Goal: Task Accomplishment & Management: Manage account settings

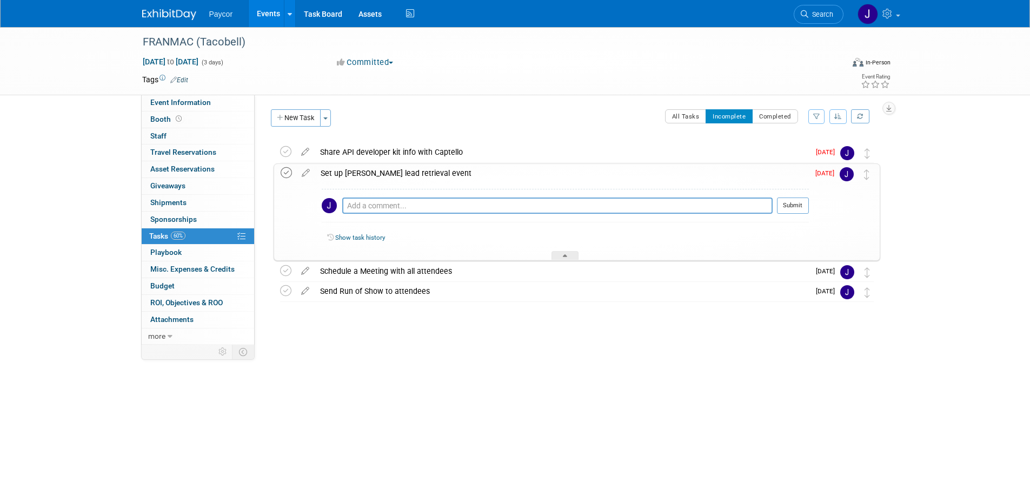
click at [288, 171] on icon at bounding box center [286, 172] width 11 height 11
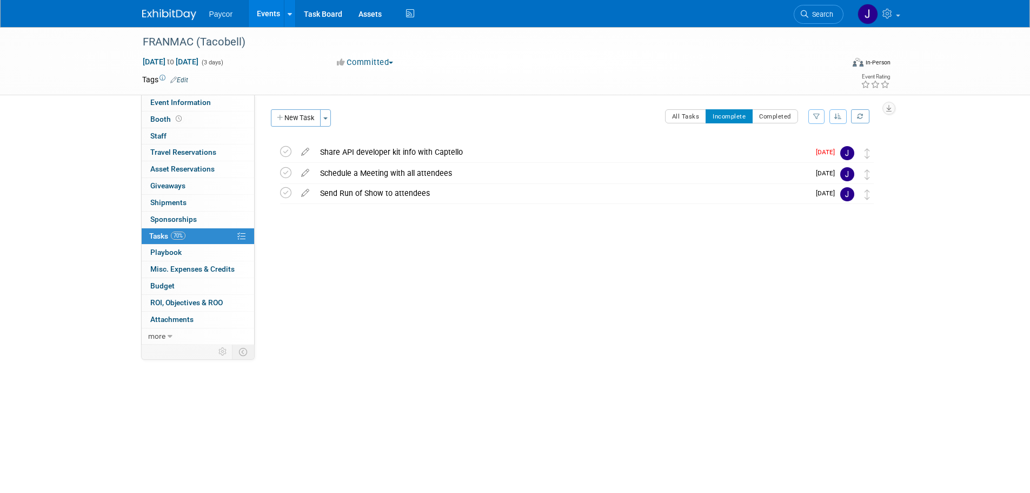
click at [288, 171] on icon at bounding box center [285, 172] width 11 height 11
click at [304, 155] on icon at bounding box center [305, 150] width 19 height 14
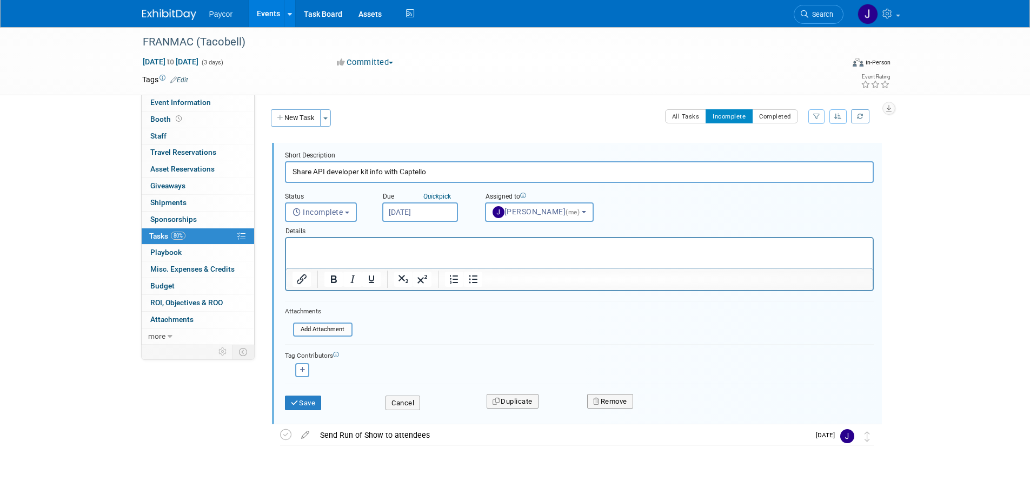
click at [334, 244] on p "Rich Text Area. Press ALT-0 for help." at bounding box center [579, 247] width 574 height 10
click at [310, 397] on button "Save" at bounding box center [303, 402] width 37 height 15
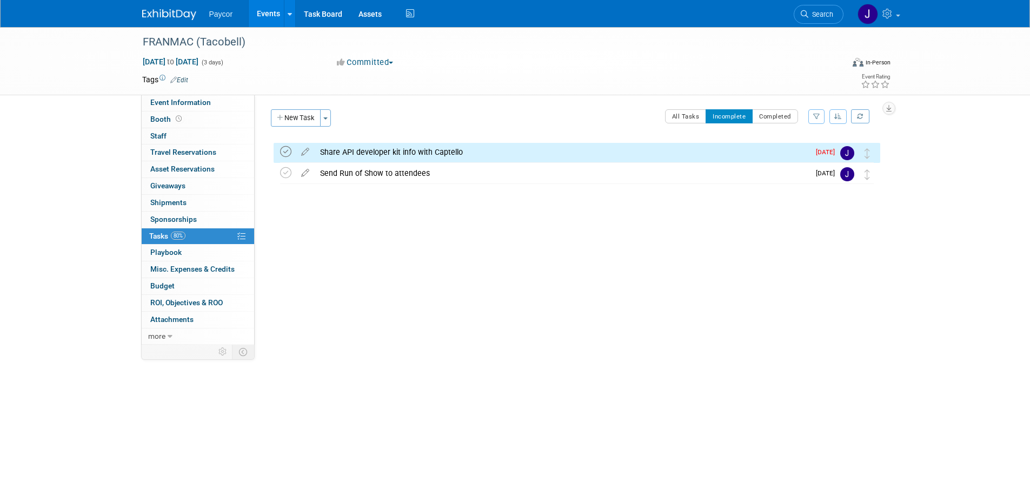
click at [284, 151] on icon at bounding box center [285, 151] width 11 height 11
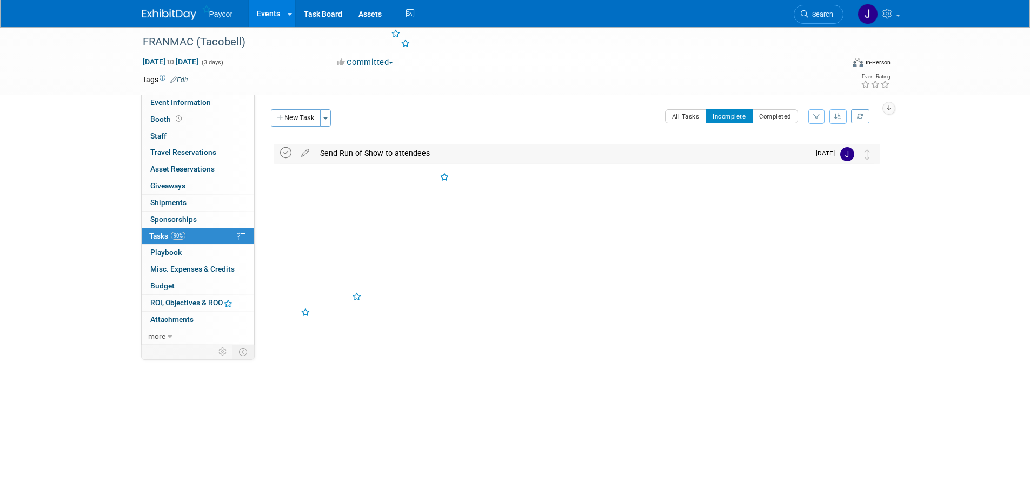
click at [287, 152] on icon at bounding box center [285, 152] width 11 height 11
click at [268, 12] on link "Events" at bounding box center [268, 13] width 39 height 27
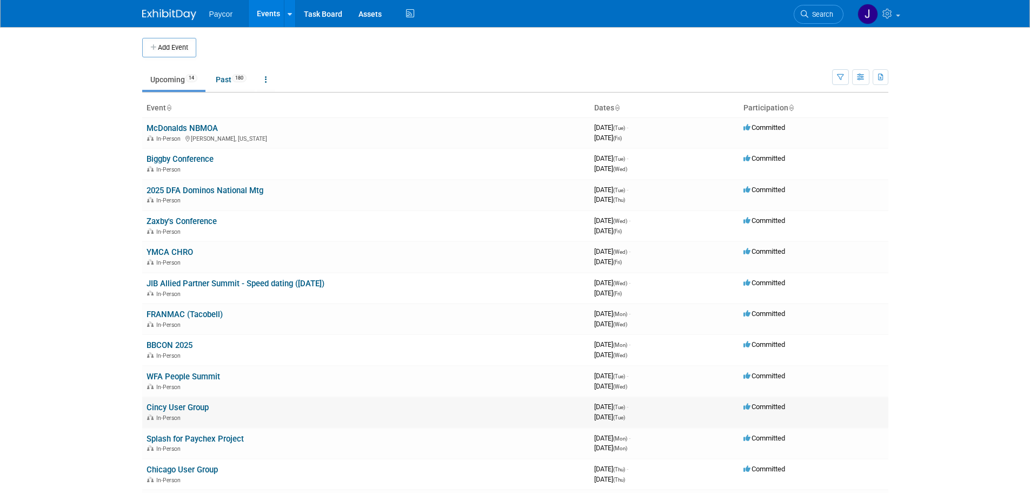
click at [188, 406] on link "Cincy User Group" at bounding box center [178, 407] width 62 height 10
